Goal: Task Accomplishment & Management: Complete application form

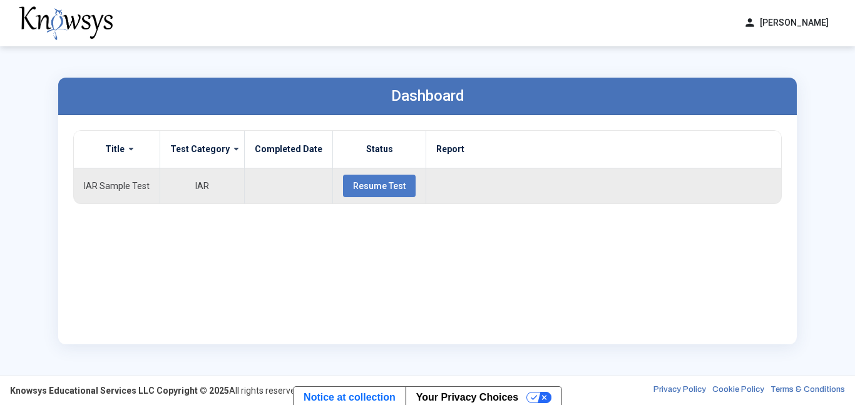
click at [377, 190] on span "Resume Test" at bounding box center [379, 186] width 53 height 10
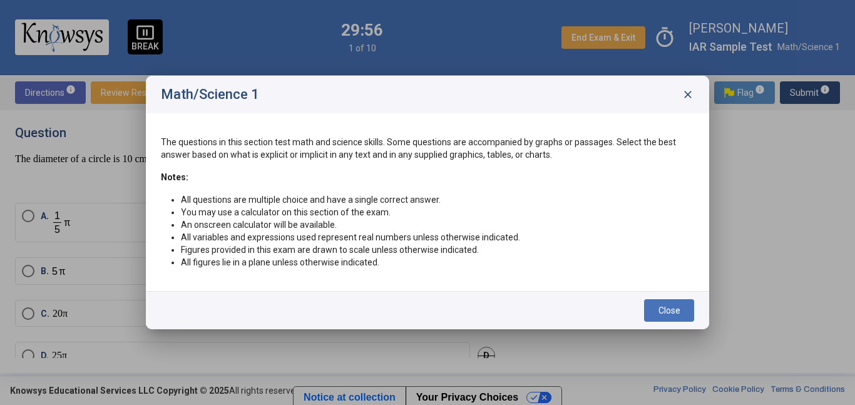
click at [686, 91] on span "close" at bounding box center [688, 94] width 13 height 13
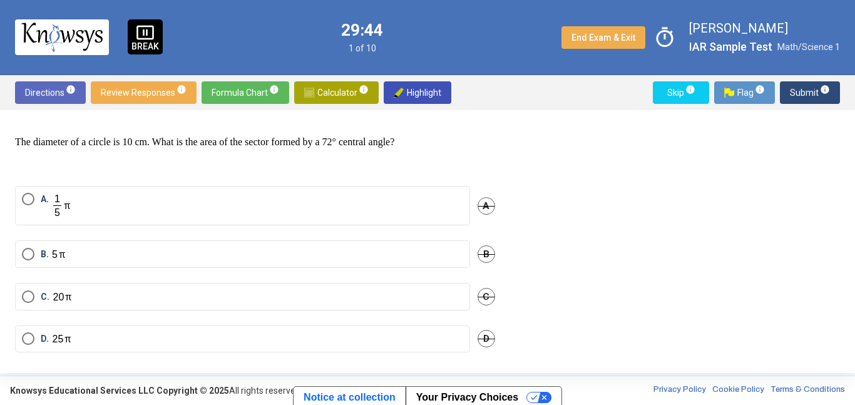
scroll to position [18, 0]
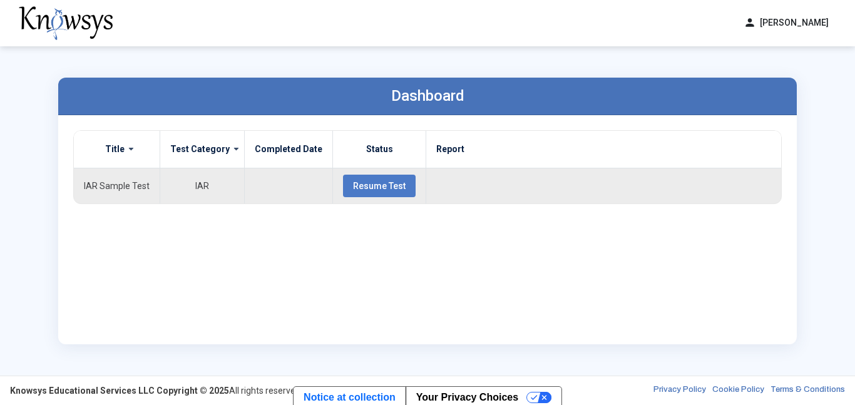
click at [384, 189] on span "Resume Test" at bounding box center [379, 186] width 53 height 10
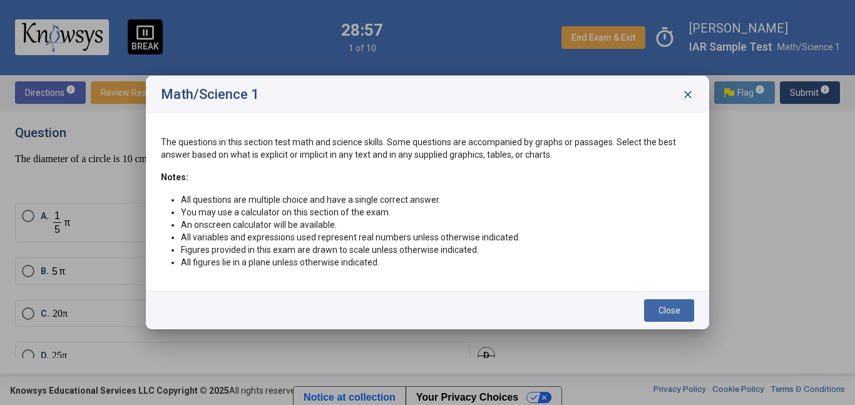
click at [662, 307] on span "Close" at bounding box center [670, 311] width 22 height 10
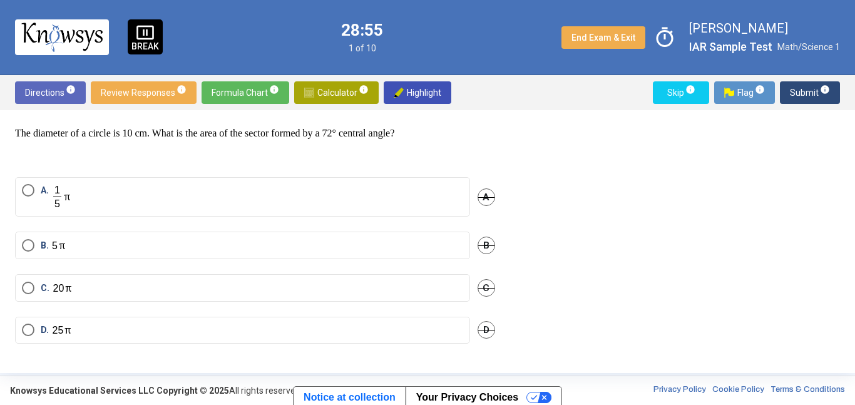
scroll to position [24, 0]
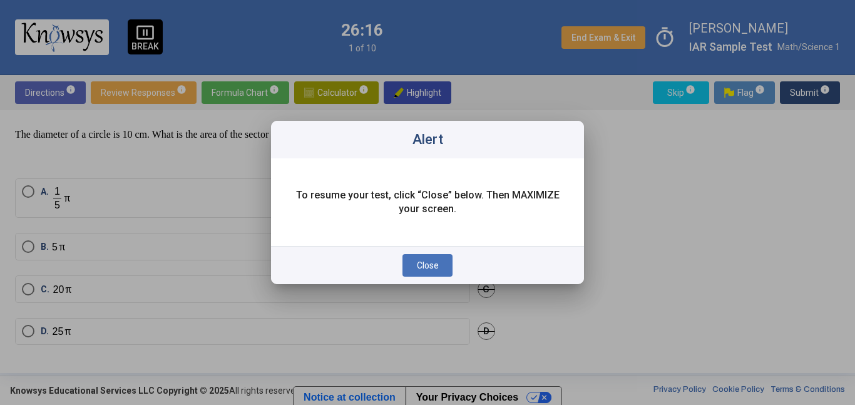
click at [441, 271] on button "Close" at bounding box center [428, 265] width 50 height 23
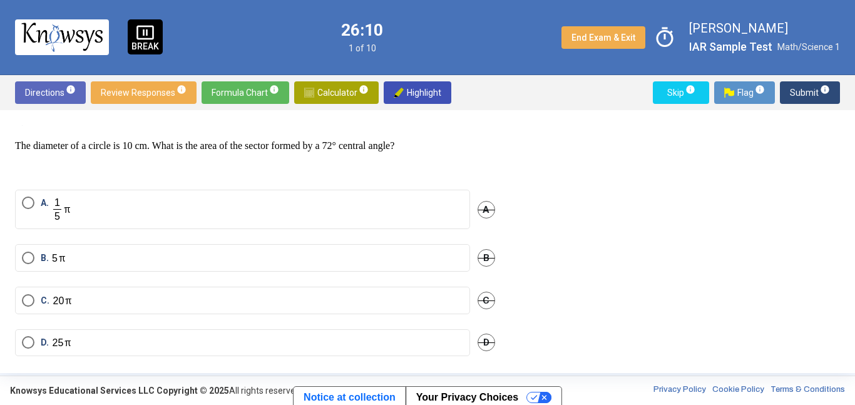
scroll to position [12, 0]
drag, startPoint x: 133, startPoint y: 138, endPoint x: 140, endPoint y: 145, distance: 10.2
click at [140, 145] on p "The diameter of a circle is 10 cm. What is the area of the sector formed by a 7…" at bounding box center [255, 147] width 480 height 13
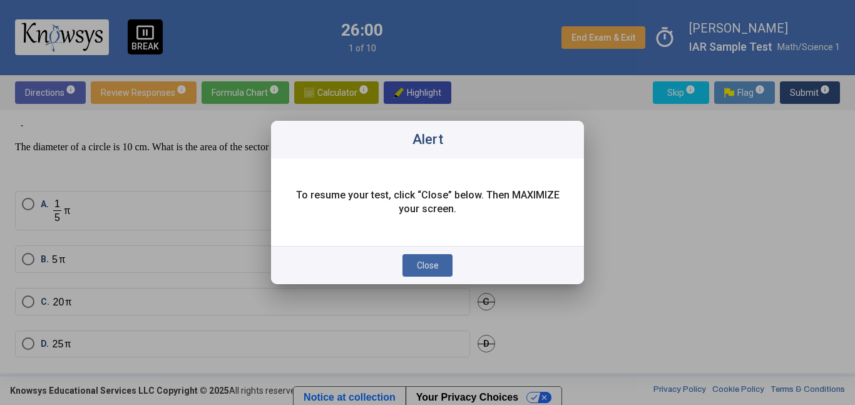
click at [435, 267] on span "Close" at bounding box center [428, 265] width 22 height 10
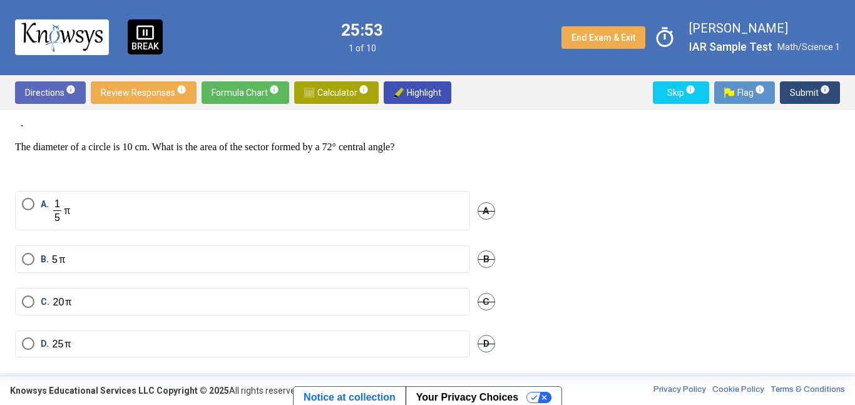
click at [471, 161] on div "The diameter of a circle is 10 cm. What is the area of the sector formed by a 7…" at bounding box center [255, 158] width 480 height 35
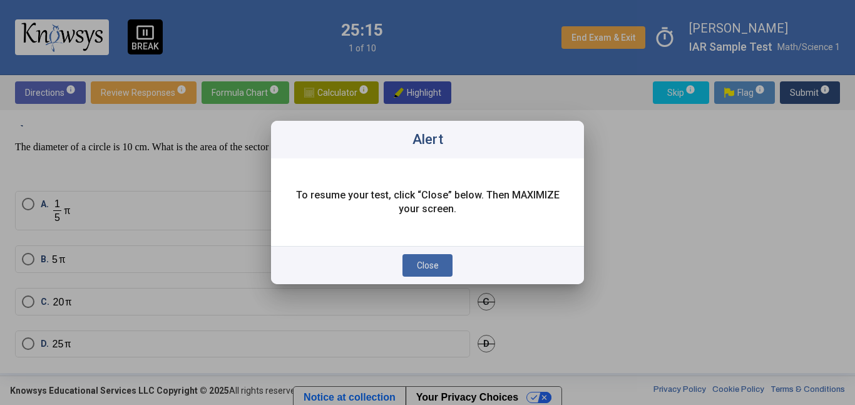
click at [57, 262] on div at bounding box center [427, 202] width 855 height 405
click at [427, 262] on span "Close" at bounding box center [428, 265] width 22 height 10
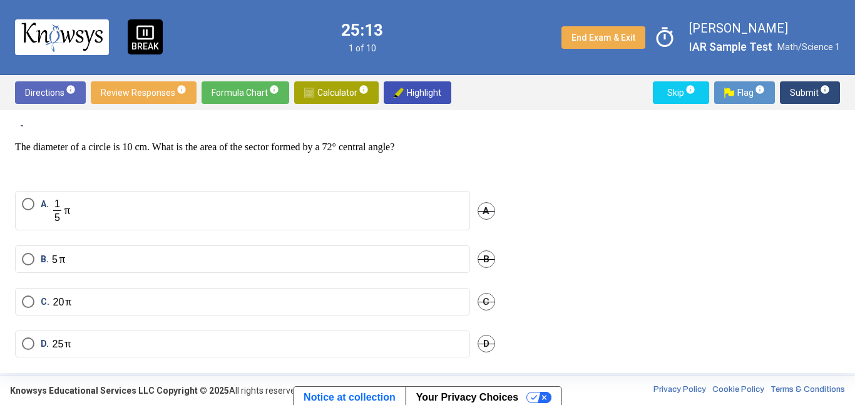
click at [346, 284] on div "B. B" at bounding box center [255, 266] width 480 height 43
click at [351, 274] on div "B. B" at bounding box center [255, 266] width 480 height 43
click at [405, 269] on mat-radio-button "B." at bounding box center [242, 259] width 455 height 28
click at [309, 255] on label "B." at bounding box center [242, 259] width 441 height 13
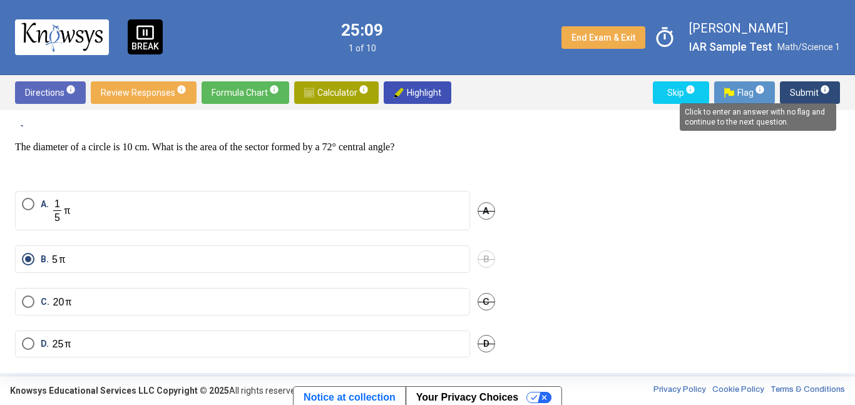
click at [801, 97] on mat-tooltip-component "Click to enter an answer with no flag and continue to the next question." at bounding box center [758, 117] width 174 height 45
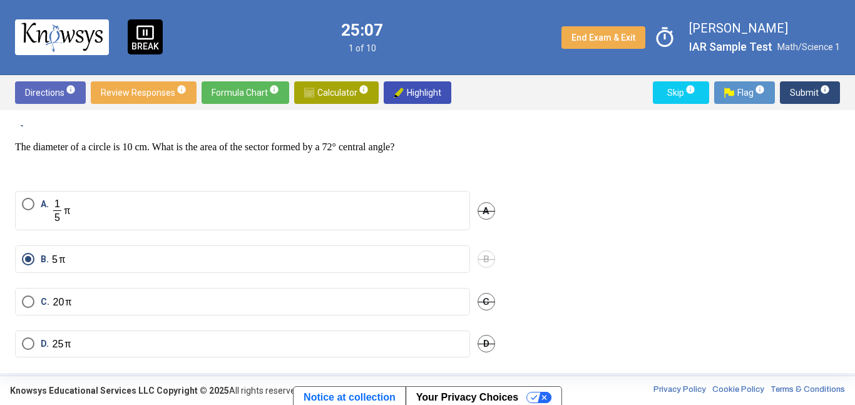
click at [797, 98] on span "Submit info" at bounding box center [810, 92] width 40 height 23
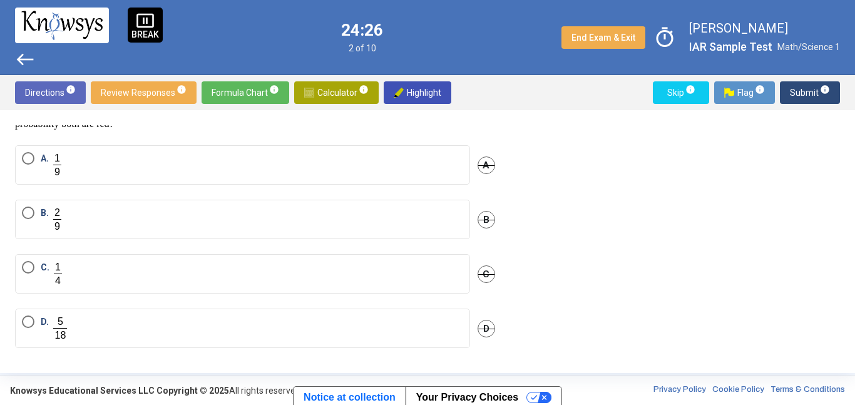
scroll to position [48, 0]
click at [213, 267] on label "C." at bounding box center [242, 274] width 441 height 26
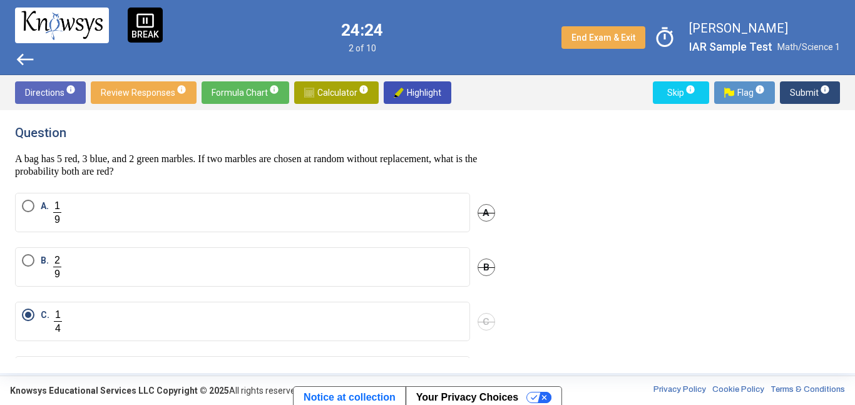
scroll to position [4, 0]
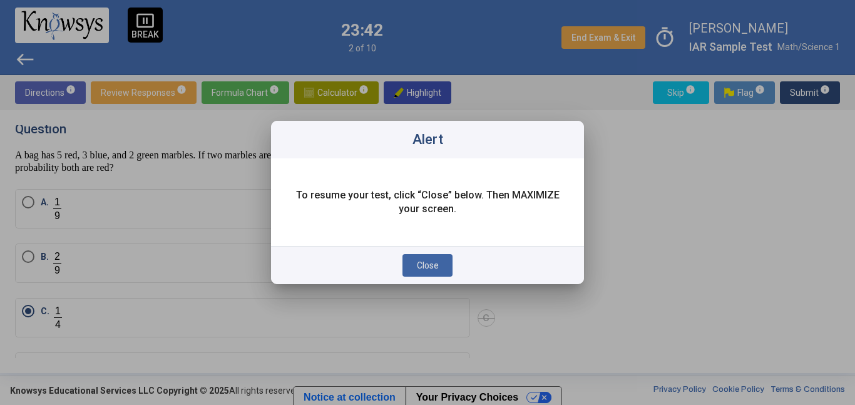
click at [431, 271] on button "Close" at bounding box center [428, 265] width 50 height 23
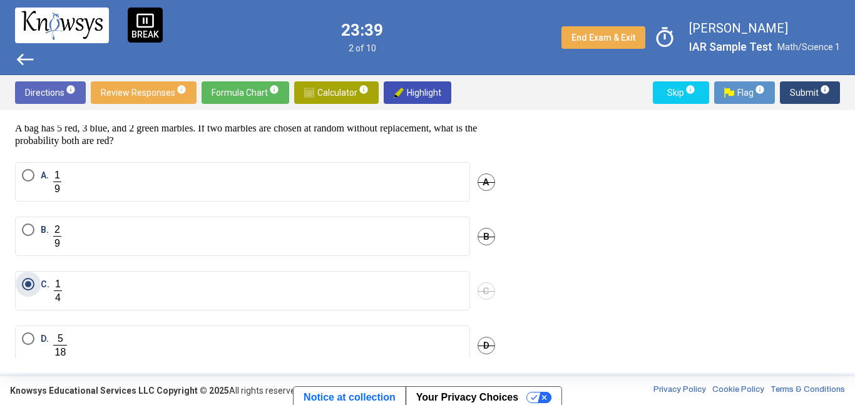
scroll to position [30, 0]
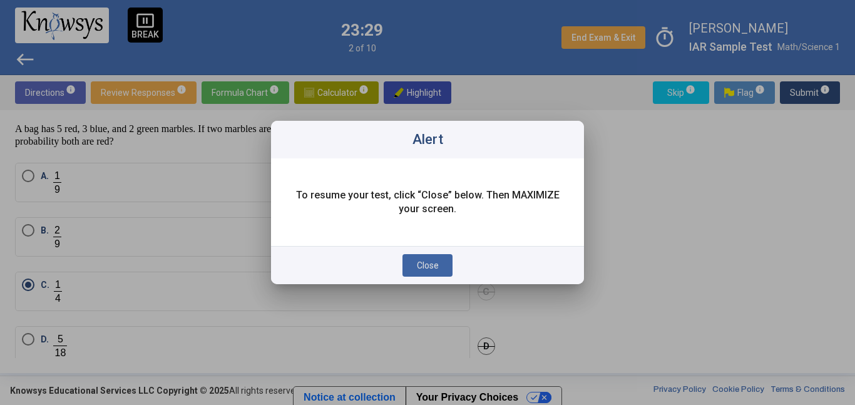
click at [423, 276] on button "Close" at bounding box center [428, 265] width 50 height 23
click at [414, 272] on button "Close" at bounding box center [428, 265] width 50 height 23
click at [443, 254] on button "Close" at bounding box center [428, 265] width 50 height 23
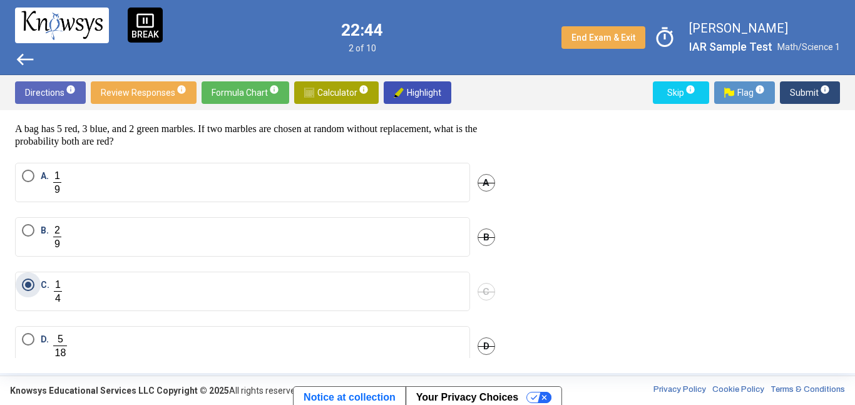
click at [426, 250] on mat-radio-button "B." at bounding box center [242, 236] width 455 height 39
click at [425, 244] on label "B." at bounding box center [242, 237] width 441 height 26
click at [800, 98] on span "Submit info" at bounding box center [810, 92] width 40 height 23
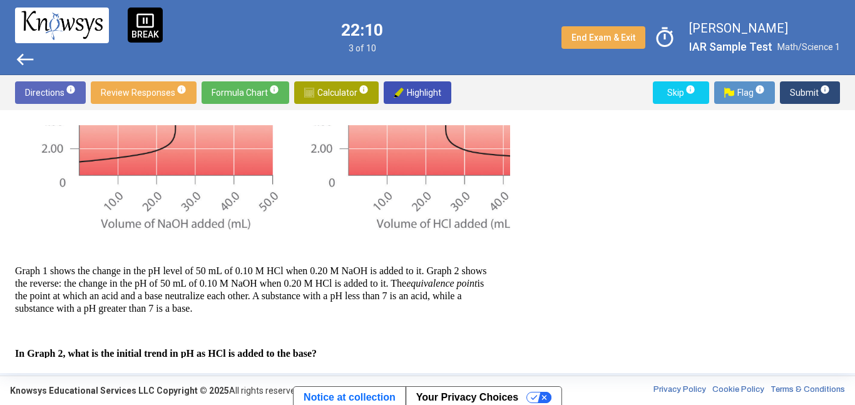
scroll to position [197, 0]
